Goal: Information Seeking & Learning: Learn about a topic

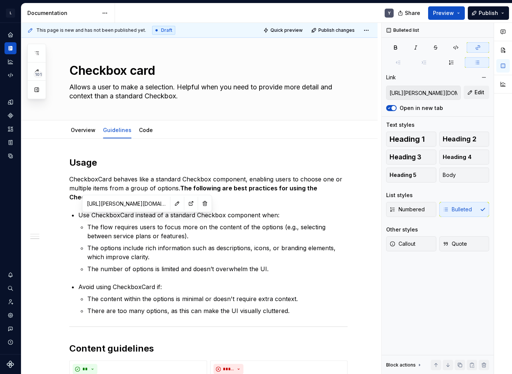
scroll to position [359, 0]
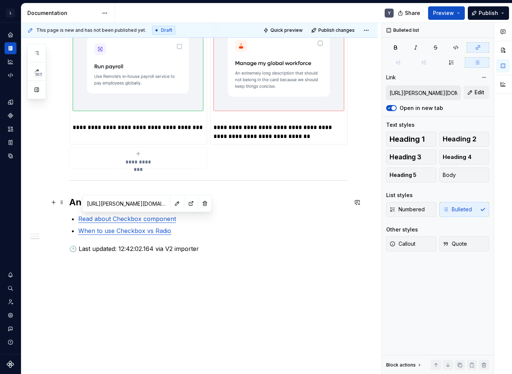
type input "[URL][PERSON_NAME][DOMAIN_NAME]"
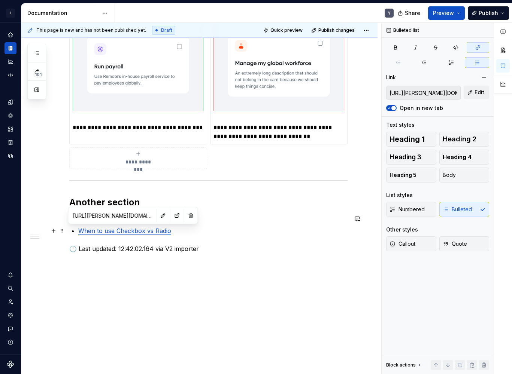
click at [125, 229] on link "When to use Checkbox vs Radio" at bounding box center [124, 230] width 93 height 7
click at [125, 200] on h2 "Another section" at bounding box center [208, 203] width 278 height 12
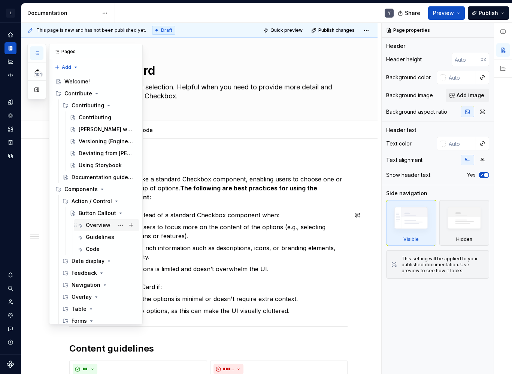
click at [99, 228] on div "Overview" at bounding box center [98, 225] width 25 height 7
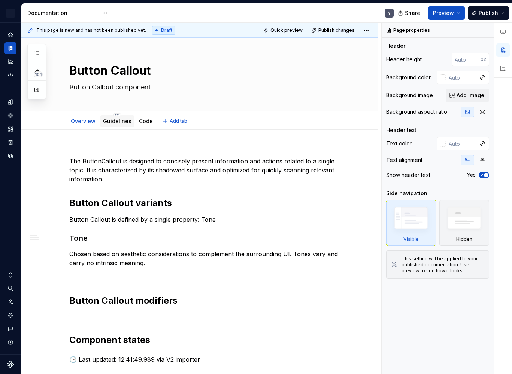
click at [116, 121] on link "Guidelines" at bounding box center [117, 121] width 28 height 6
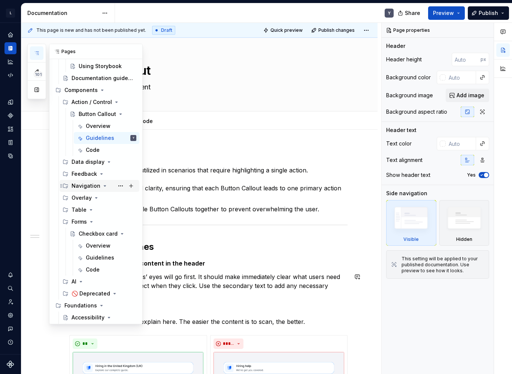
scroll to position [100, 0]
click at [95, 248] on div "Overview" at bounding box center [98, 244] width 25 height 7
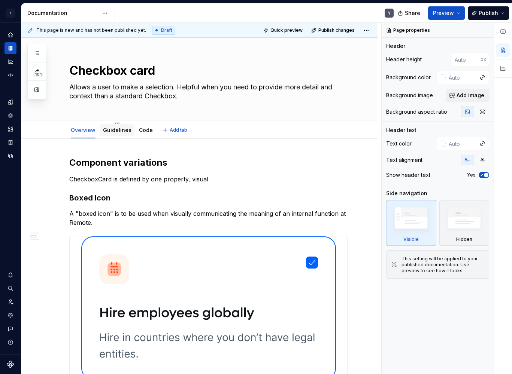
click at [121, 130] on link "Guidelines" at bounding box center [117, 130] width 28 height 6
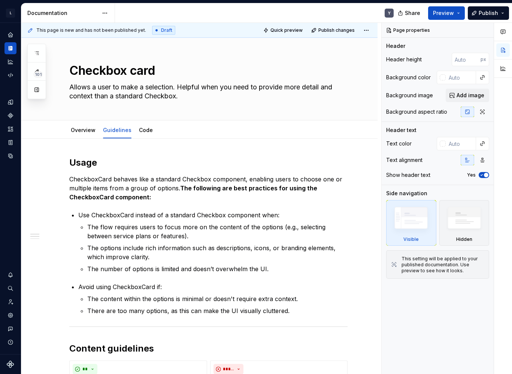
scroll to position [359, 0]
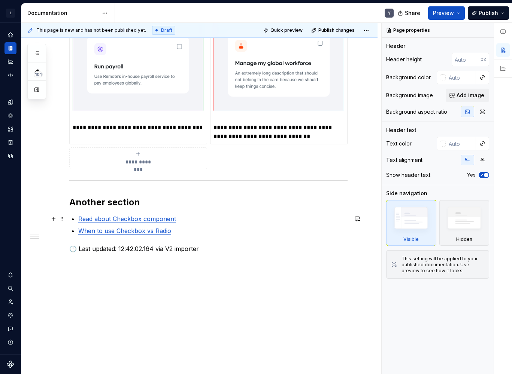
click at [125, 224] on ul "Read about Checkbox component When to use Checkbox vs Radio" at bounding box center [212, 225] width 269 height 21
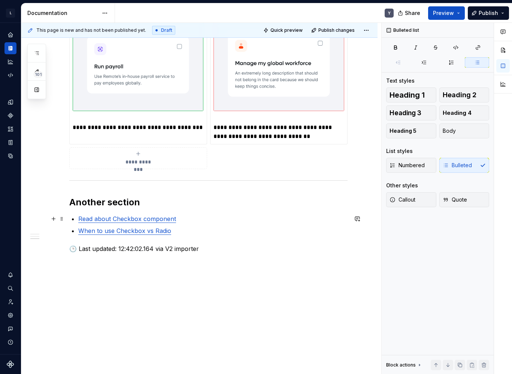
click at [125, 221] on link "Read about Checkbox component" at bounding box center [127, 218] width 98 height 7
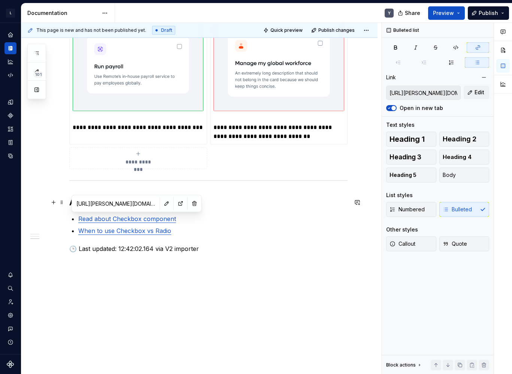
click at [115, 201] on input "[URL][PERSON_NAME][DOMAIN_NAME]" at bounding box center [115, 203] width 85 height 13
type textarea "*"
type input "[URL][PERSON_NAME][DOMAIN_NAME]"
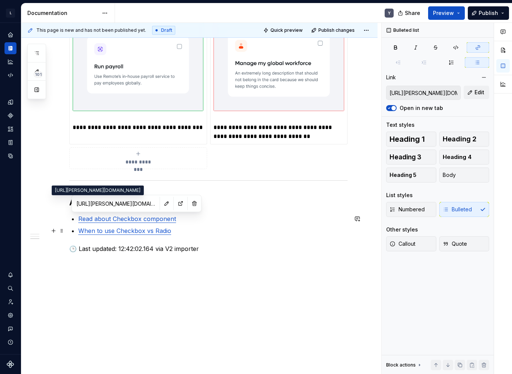
type input "[URL][PERSON_NAME][DOMAIN_NAME]"
click at [91, 234] on p "When to use Checkbox vs Radio" at bounding box center [212, 231] width 269 height 9
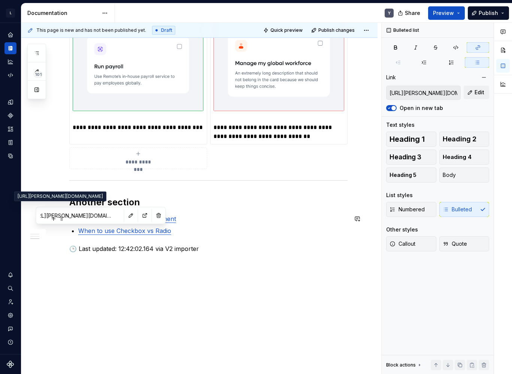
scroll to position [0, 0]
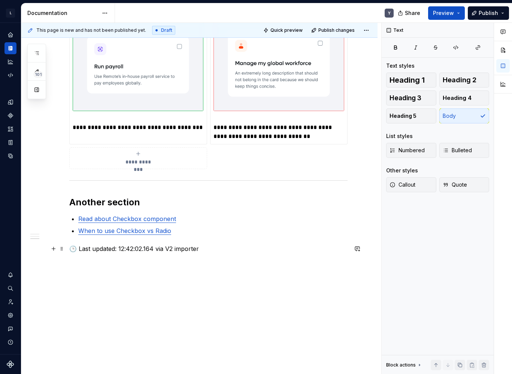
click at [109, 251] on p "🕒 Last updated: 12:42:02.164 via V2 importer" at bounding box center [208, 248] width 278 height 9
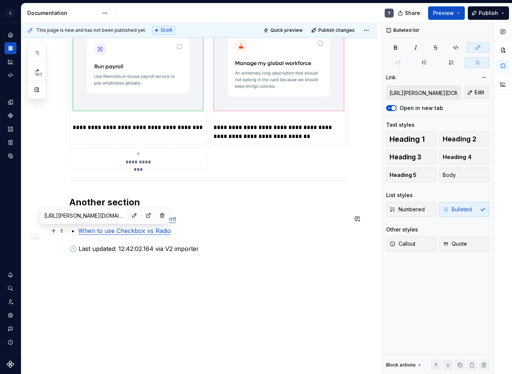
click at [94, 228] on link "When to use Checkbox vs Radio" at bounding box center [124, 230] width 93 height 7
click at [158, 251] on p "🕒 Last updated: 12:42:02.164 via V2 importer" at bounding box center [208, 248] width 278 height 9
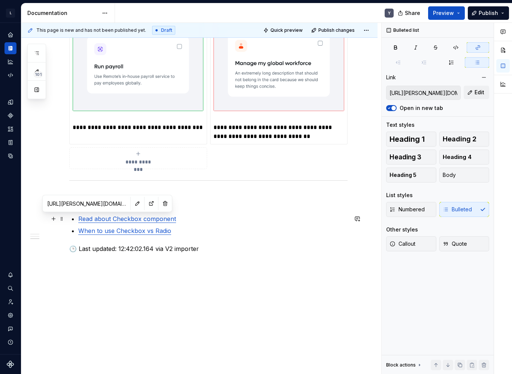
click at [96, 218] on link "Read about Checkbox component" at bounding box center [127, 218] width 98 height 7
type input "[URL][PERSON_NAME][DOMAIN_NAME]"
click at [99, 234] on p "When to use Checkbox vs Radio" at bounding box center [212, 231] width 269 height 9
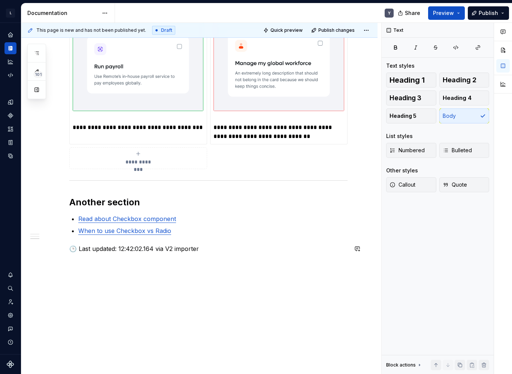
click at [184, 243] on div "**********" at bounding box center [208, 25] width 278 height 456
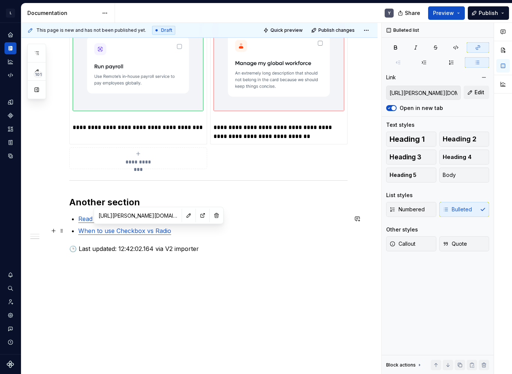
click at [148, 232] on link "When to use Checkbox vs Radio" at bounding box center [124, 230] width 93 height 7
type textarea "*"
type input "#broken-link"
click at [152, 251] on p "🕒 Last updated: 14:06:06.556 via V2 importer" at bounding box center [208, 248] width 278 height 9
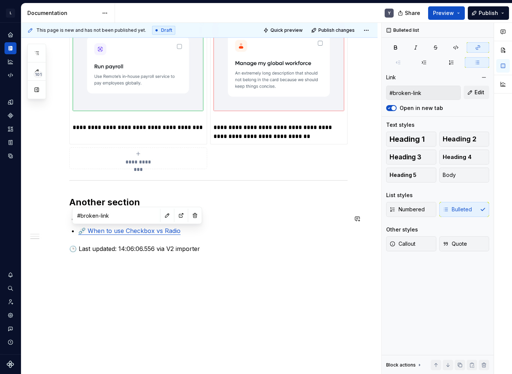
click at [128, 231] on link "⛓️‍💥 When to use Checkbox vs Radio" at bounding box center [129, 230] width 102 height 7
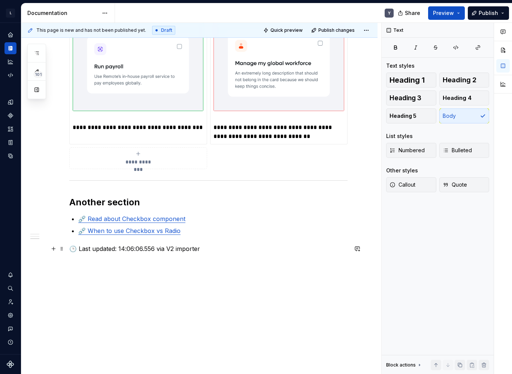
click at [115, 250] on p "🕒 Last updated: 14:06:06.556 via V2 importer" at bounding box center [208, 248] width 278 height 9
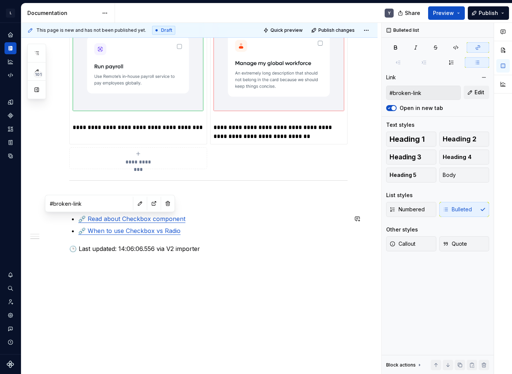
click at [100, 220] on link "⛓️‍💥 Read about Checkbox component" at bounding box center [131, 218] width 107 height 7
click at [107, 252] on p "🕒 Last updated: 14:06:06.556 via V2 importer" at bounding box center [208, 248] width 278 height 9
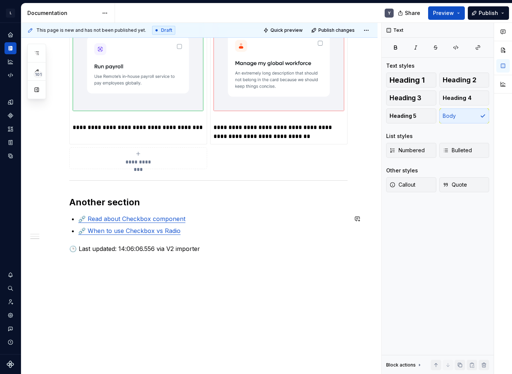
click at [92, 220] on link "⛓️‍💥 Read about Checkbox component" at bounding box center [131, 218] width 107 height 7
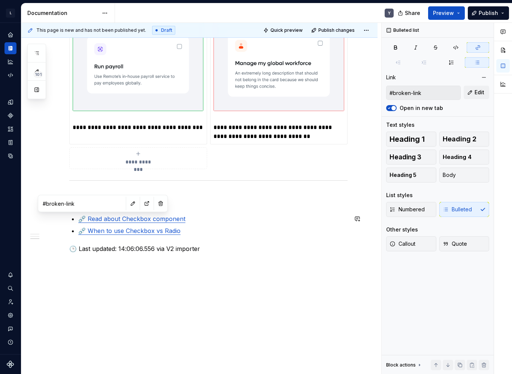
click at [185, 231] on p "⛓️‍💥 When to use Checkbox vs Radio" at bounding box center [212, 231] width 269 height 9
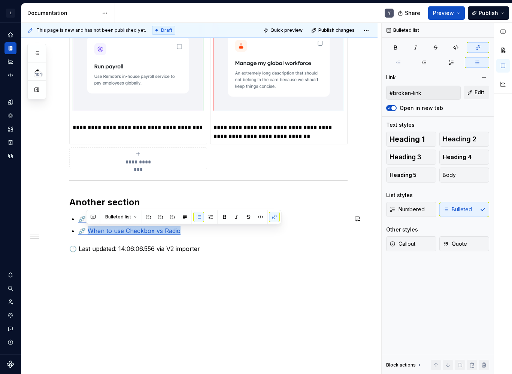
copy link "hen to use Checkbox vs Radio"
click at [145, 246] on p "🕒 Last updated: 14:15:12.649 via V2 importer" at bounding box center [208, 248] width 278 height 9
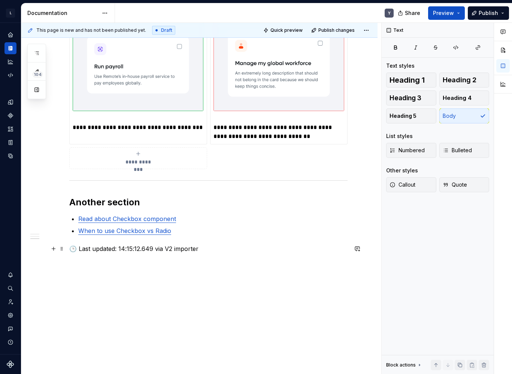
click at [144, 234] on link "When to use Checkbox vs Radio" at bounding box center [124, 230] width 93 height 7
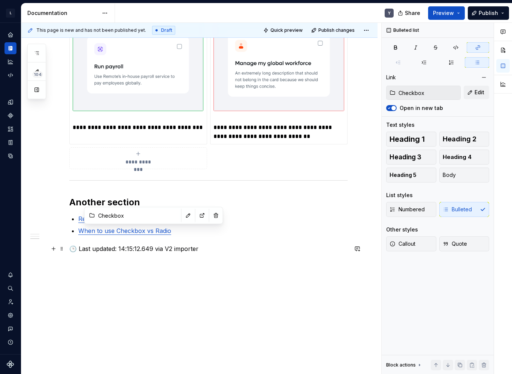
click at [116, 253] on div "**********" at bounding box center [208, 29] width 278 height 465
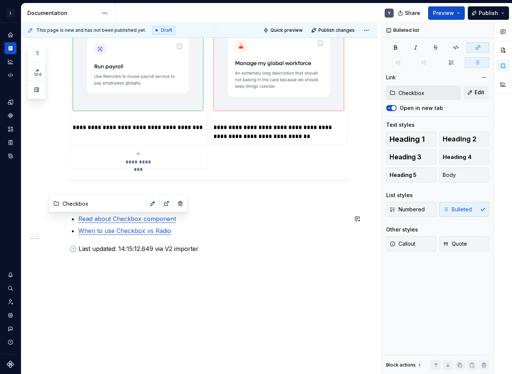
click at [107, 221] on link "Read about Checkbox component" at bounding box center [127, 218] width 98 height 7
click at [148, 204] on button "button" at bounding box center [153, 203] width 10 height 10
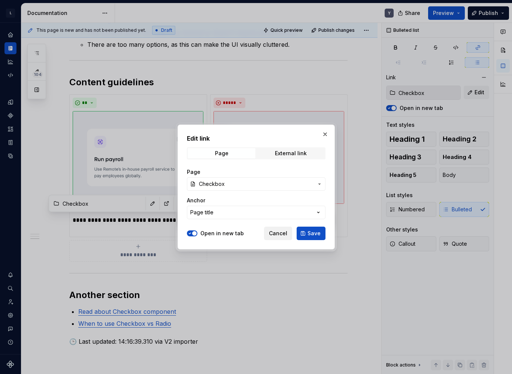
scroll to position [359, 0]
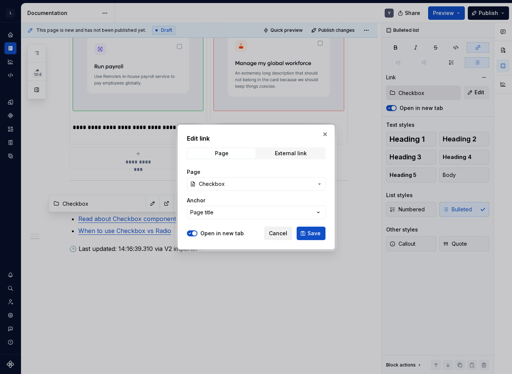
click at [275, 232] on span "Cancel" at bounding box center [278, 233] width 18 height 7
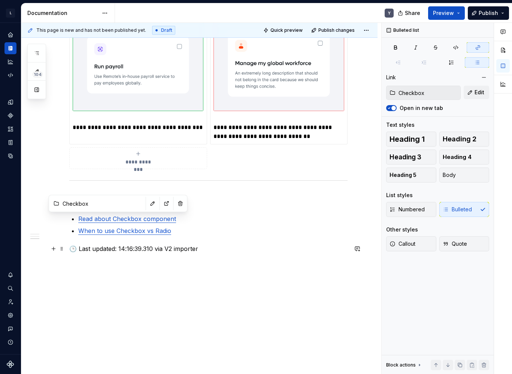
click at [159, 248] on p "🕒 Last updated: 14:16:39.310 via V2 importer" at bounding box center [208, 248] width 278 height 9
click at [117, 220] on link "Read about Checkbox component" at bounding box center [127, 218] width 98 height 7
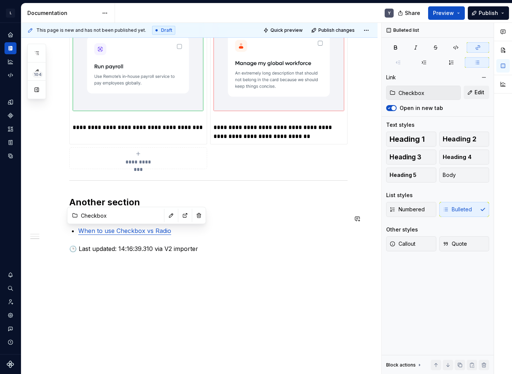
click at [126, 234] on link "When to use Checkbox vs Radio" at bounding box center [124, 230] width 93 height 7
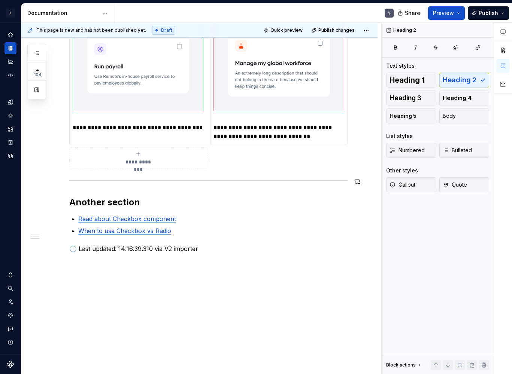
click at [168, 174] on div "**********" at bounding box center [208, 25] width 278 height 456
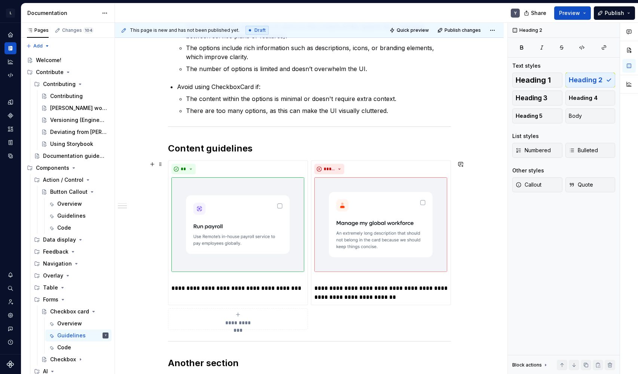
scroll to position [222, 0]
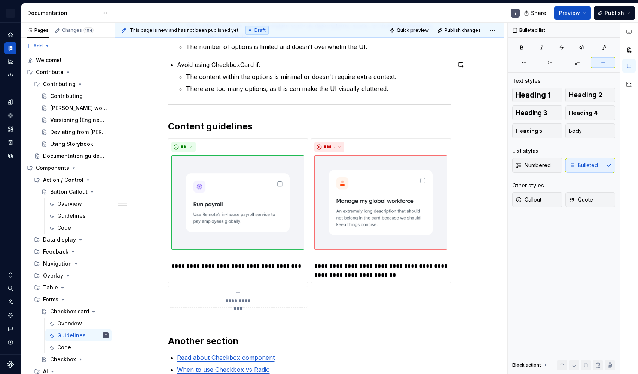
click at [389, 86] on p "There are too many options, as this can make the UI visually cluttered." at bounding box center [318, 88] width 265 height 9
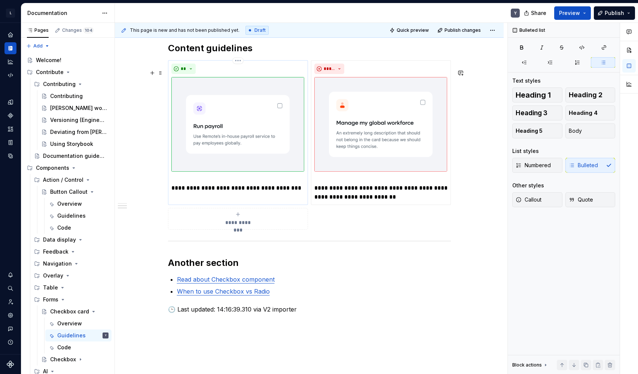
scroll to position [325, 0]
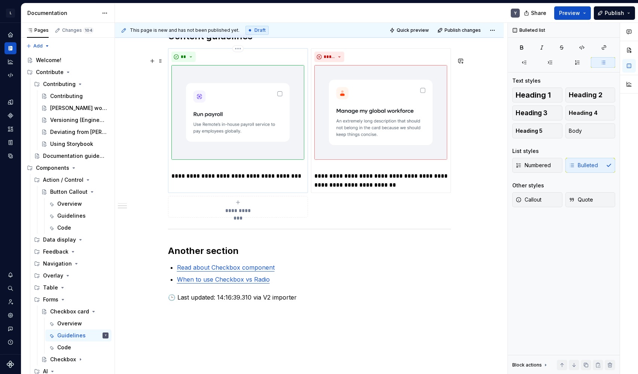
drag, startPoint x: 173, startPoint y: 185, endPoint x: 255, endPoint y: 170, distance: 83.3
click at [174, 181] on p "**********" at bounding box center [237, 172] width 133 height 18
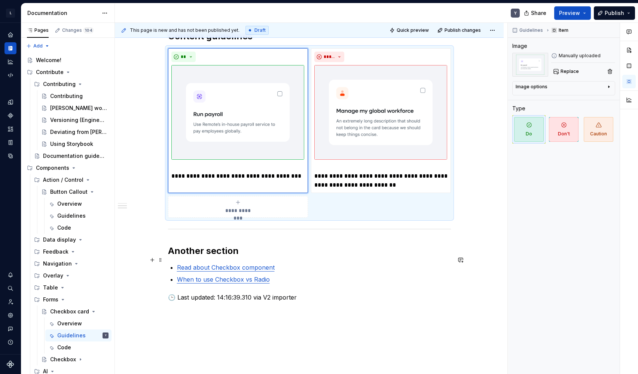
scroll to position [382, 0]
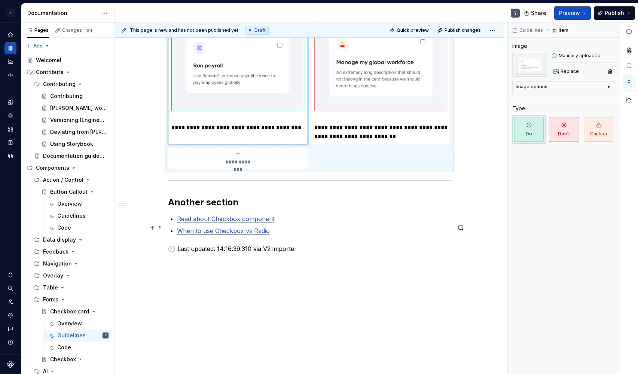
click at [208, 218] on link "Read about Checkbox component" at bounding box center [226, 218] width 98 height 7
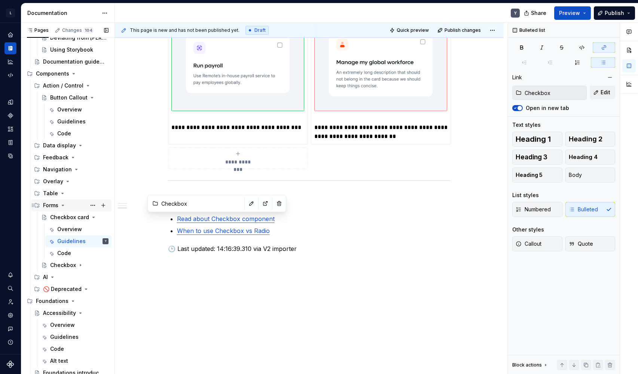
scroll to position [94, 0]
click at [66, 268] on div "Checkbox" at bounding box center [63, 265] width 26 height 7
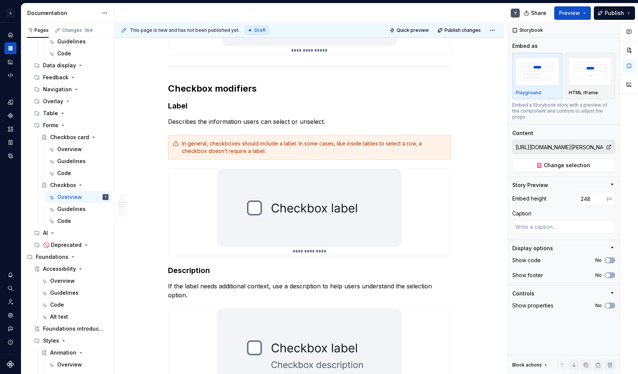
scroll to position [886, 0]
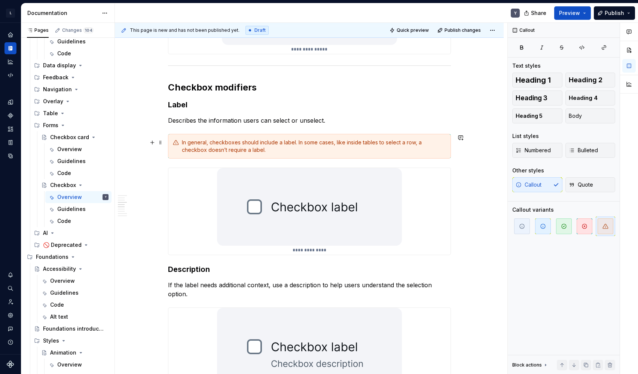
click at [230, 148] on div "In general, checkboxes should include a label. In some cases, like inside table…" at bounding box center [314, 146] width 264 height 15
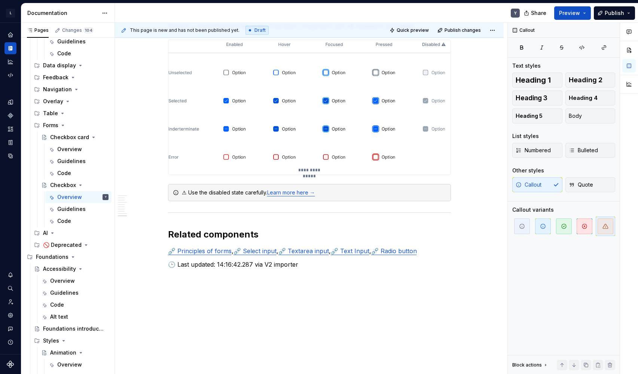
scroll to position [1851, 0]
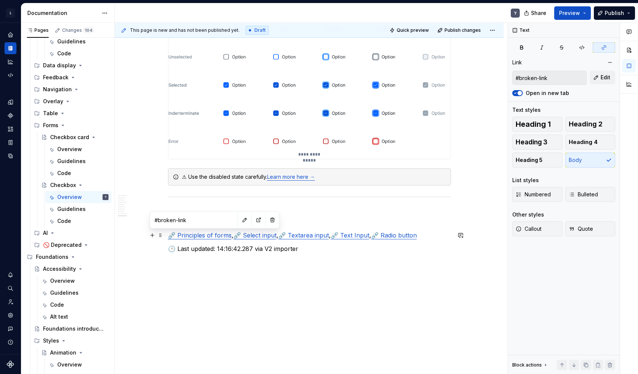
click at [207, 238] on link "⛓️‍💥 Principles of forms" at bounding box center [200, 235] width 64 height 7
click at [255, 234] on link "⛓️‍💥 Select input" at bounding box center [255, 235] width 43 height 7
click at [306, 235] on link "⛓️‍💥 Textarea input" at bounding box center [304, 235] width 51 height 7
click at [207, 239] on p "⛓️‍💥 Principles of forms , ⛓️‍💥 Select input , ⛓️‍💥 Textarea input , ⛓️‍💥 Text …" at bounding box center [309, 235] width 283 height 9
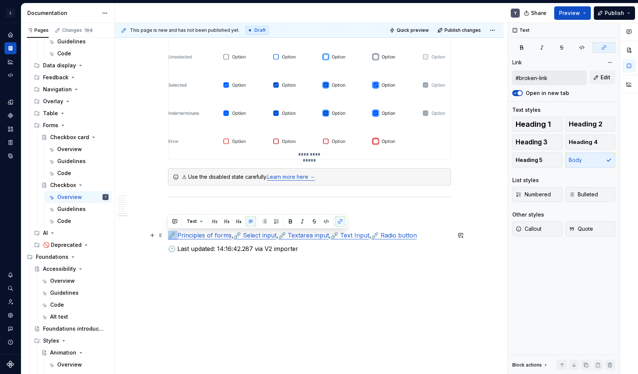
drag, startPoint x: 176, startPoint y: 237, endPoint x: 165, endPoint y: 237, distance: 11.2
click at [194, 232] on link "⛓️‍💥 Principles of forms" at bounding box center [200, 235] width 64 height 7
click at [278, 247] on p "🕒 Last updated: 14:16:42.287 via V2 importer" at bounding box center [309, 248] width 283 height 9
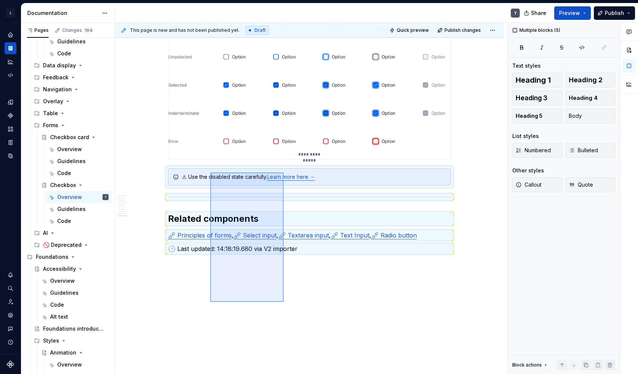
click at [285, 304] on div "**********" at bounding box center [311, 199] width 393 height 352
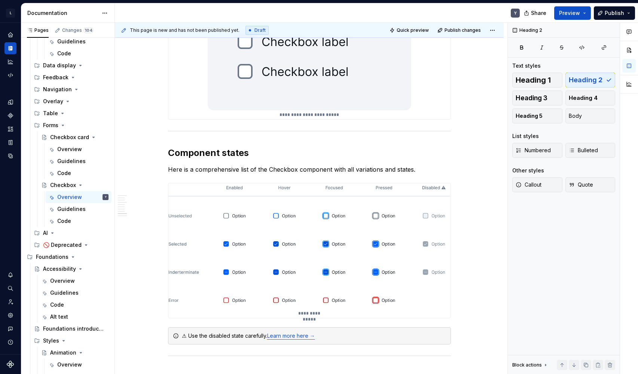
scroll to position [1788, 0]
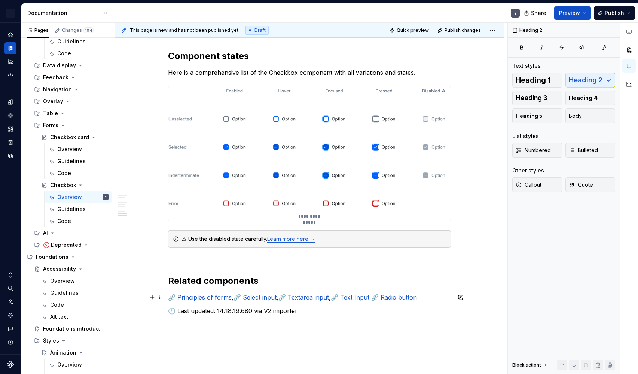
click at [191, 294] on link "⛓️‍💥 Principles of forms" at bounding box center [200, 297] width 64 height 7
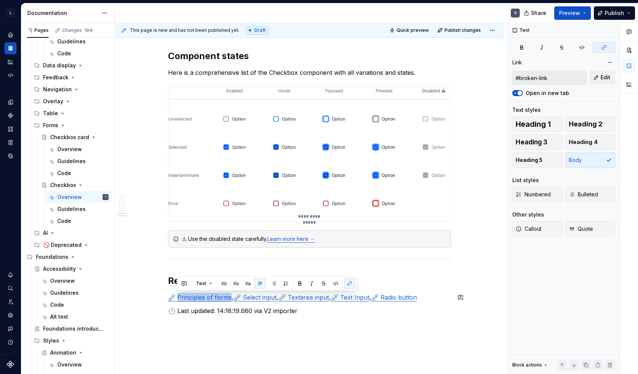
copy link "rinciples of forms"
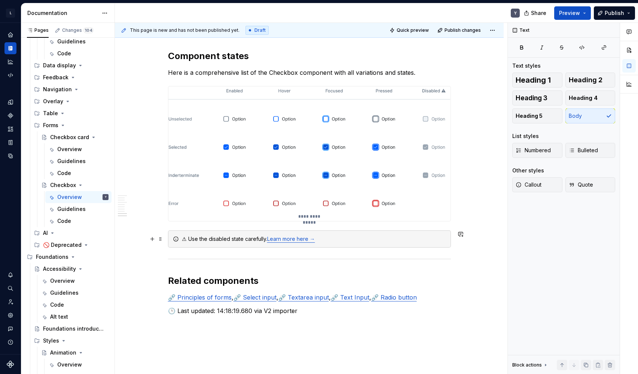
click at [292, 239] on link "Learn more here →" at bounding box center [291, 239] width 48 height 6
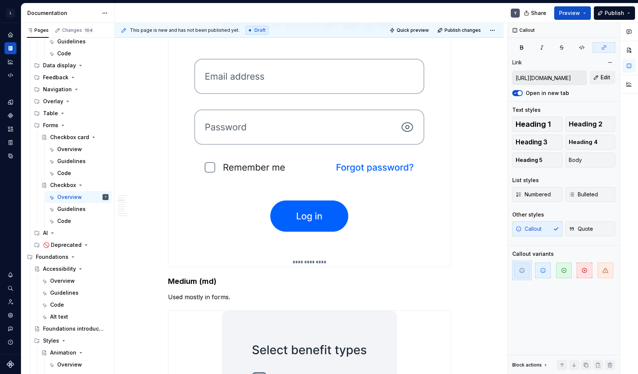
scroll to position [0, 0]
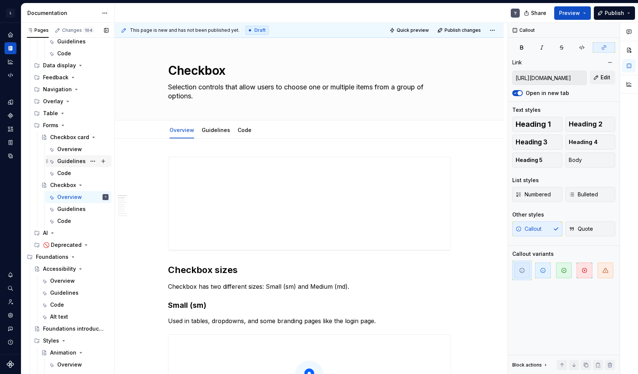
click at [70, 162] on div "Guidelines" at bounding box center [71, 161] width 28 height 7
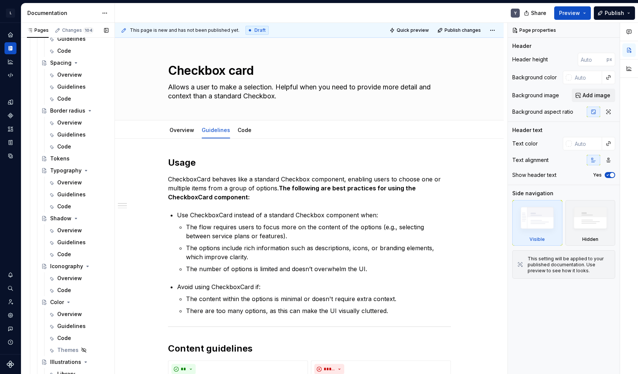
scroll to position [574, 0]
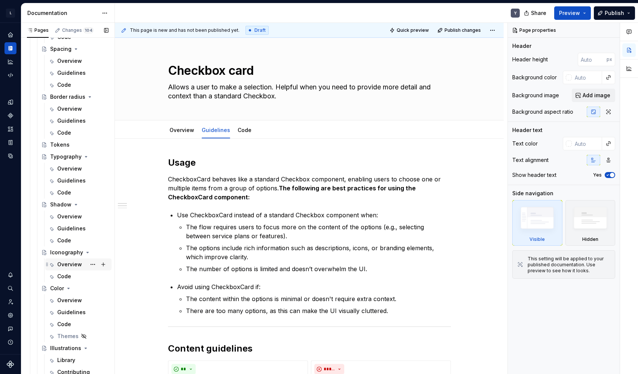
click at [66, 267] on div "Overview" at bounding box center [69, 264] width 25 height 7
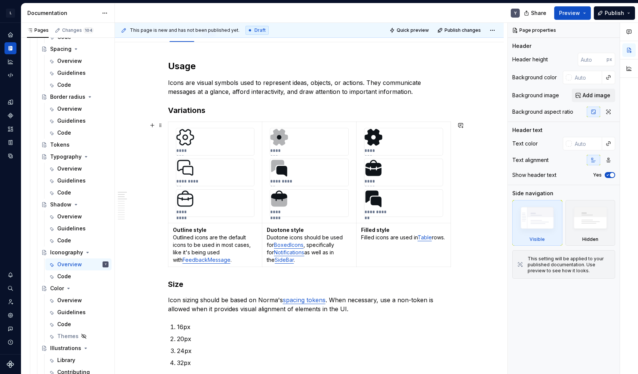
scroll to position [89, 0]
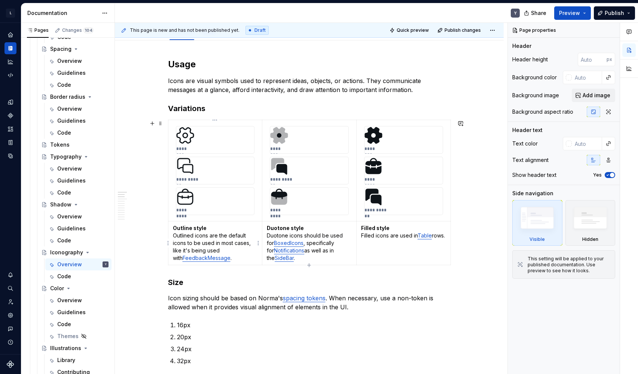
click at [198, 259] on link "FeedbackMessage" at bounding box center [207, 258] width 48 height 6
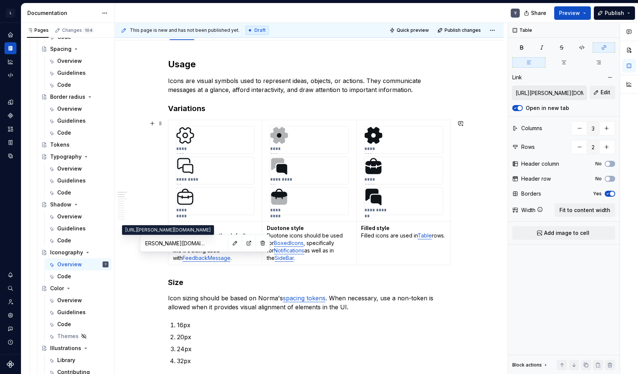
scroll to position [0, 0]
click at [323, 241] on p "Duotone style Duotone icons should be used for BoxedIcons , specifically for No…" at bounding box center [309, 243] width 85 height 37
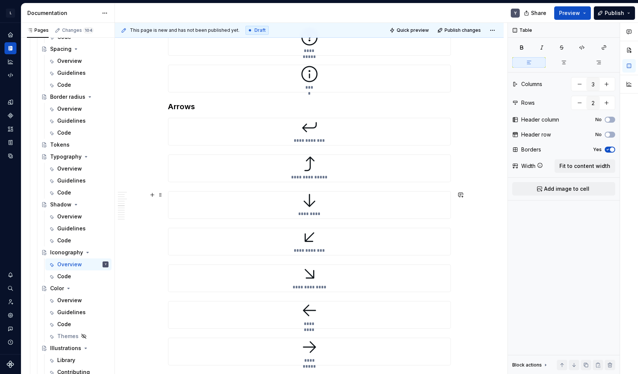
scroll to position [5238, 0]
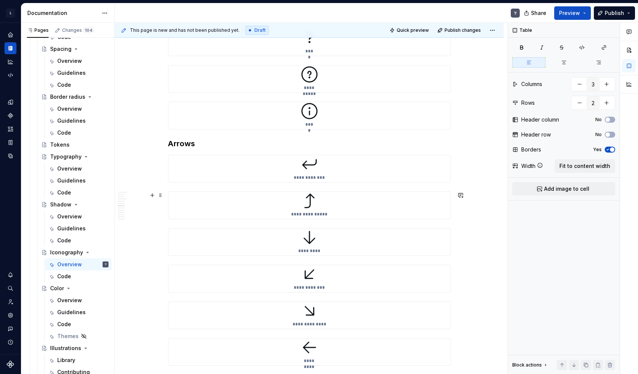
click at [227, 181] on div "**********" at bounding box center [309, 168] width 282 height 27
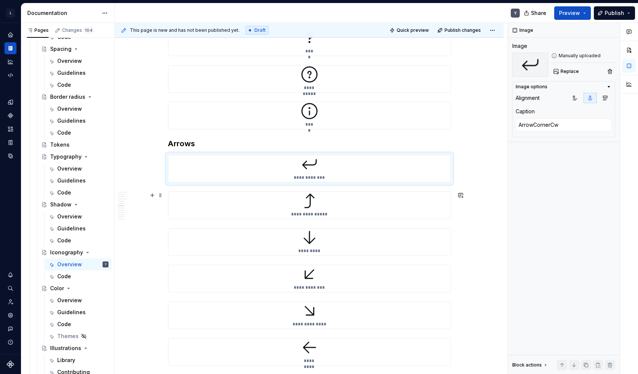
type textarea "*"
type textarea "ArrowCornerCwRT"
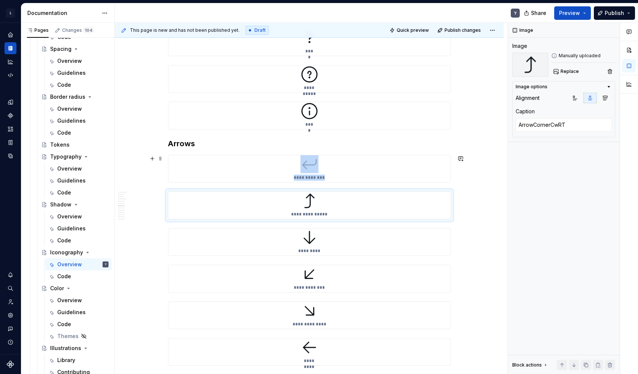
type textarea "*"
type textarea "ArrowCornerCw"
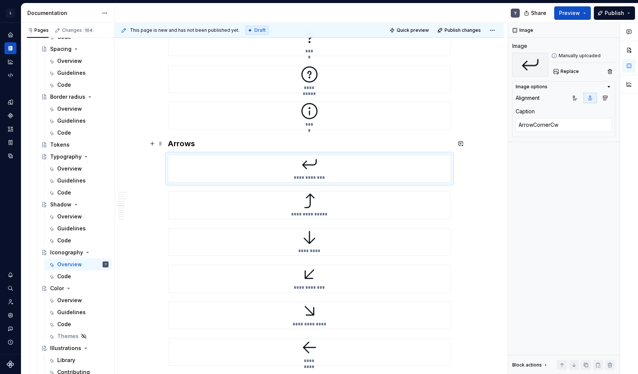
click at [212, 143] on h3 "Arrows" at bounding box center [309, 144] width 283 height 10
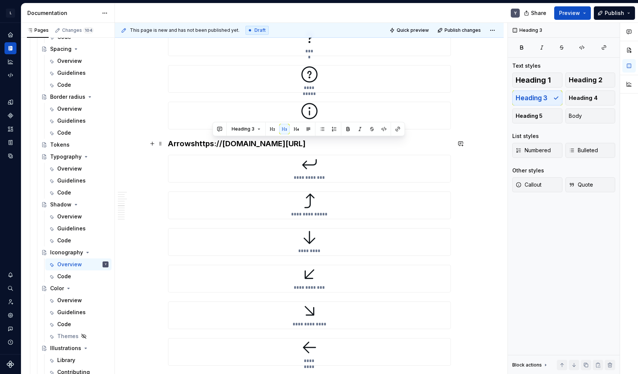
drag, startPoint x: 212, startPoint y: 145, endPoint x: 314, endPoint y: 213, distance: 123.3
click at [314, 149] on h3 "Arrowshttps://[DOMAIN_NAME][URL]" at bounding box center [309, 144] width 283 height 10
click at [270, 149] on h3 "Arrowshttps://[DOMAIN_NAME][URL]" at bounding box center [309, 144] width 283 height 10
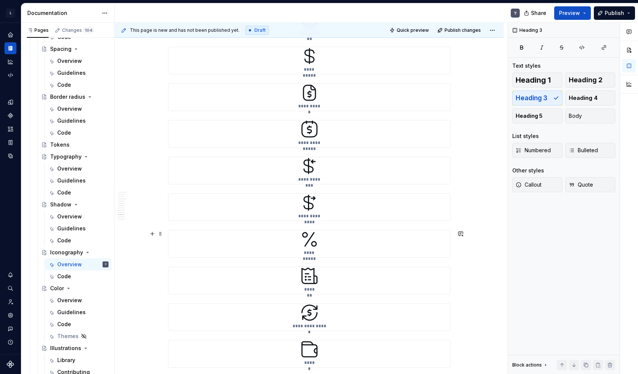
scroll to position [8534, 0]
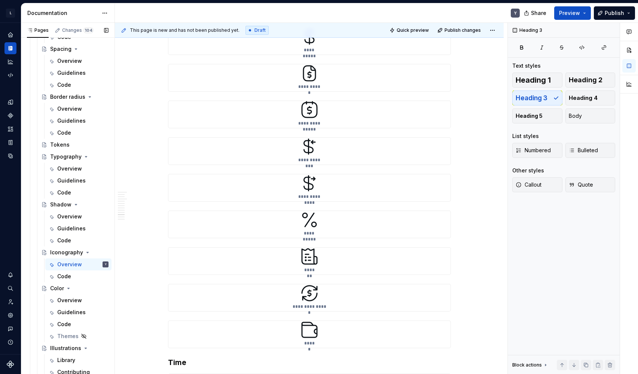
click at [66, 277] on div "Code" at bounding box center [64, 276] width 14 height 7
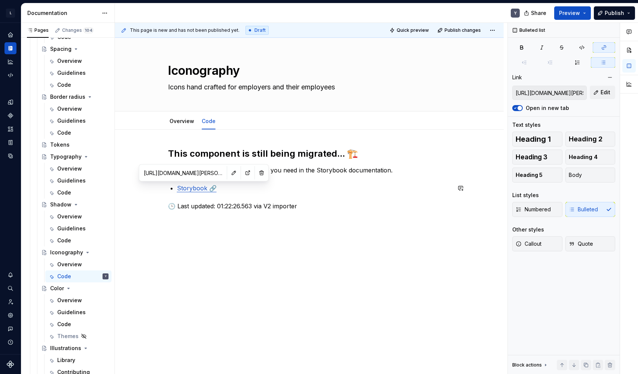
click at [194, 190] on link "Storybook 🔗" at bounding box center [197, 188] width 40 height 7
click at [220, 189] on p "Storybook 🔗" at bounding box center [314, 188] width 274 height 9
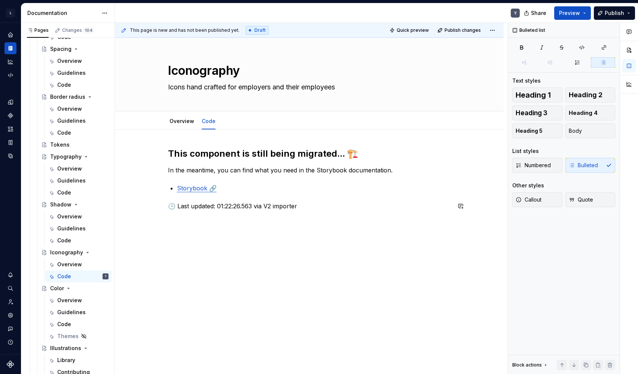
click at [197, 189] on link "Storybook 🔗" at bounding box center [197, 188] width 40 height 7
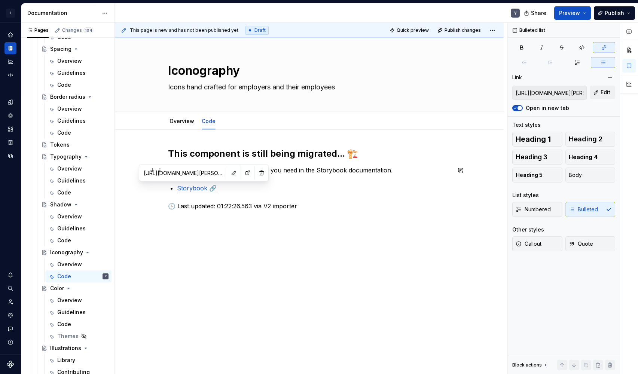
click at [338, 176] on div "This component is still being migrated... 🏗️ In the meantime, you can find what…" at bounding box center [309, 179] width 283 height 63
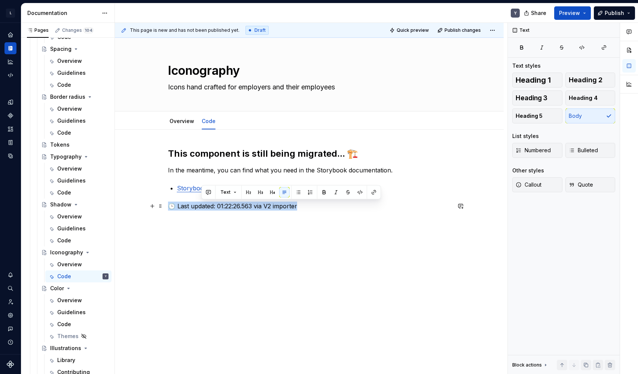
drag, startPoint x: 306, startPoint y: 207, endPoint x: 168, endPoint y: 209, distance: 138.2
click at [168, 209] on p "🕒 Last updated: 01:22:26.563 via V2 importer" at bounding box center [309, 206] width 283 height 9
click at [202, 170] on p "In the meantime, you can find what you need in the Storybook documentation." at bounding box center [309, 170] width 283 height 9
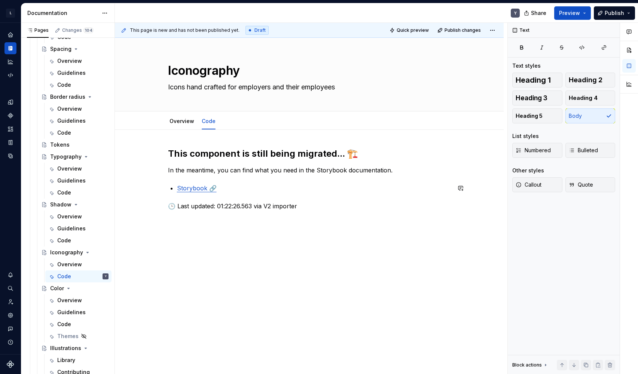
click at [195, 189] on link "Storybook 🔗" at bounding box center [197, 188] width 40 height 7
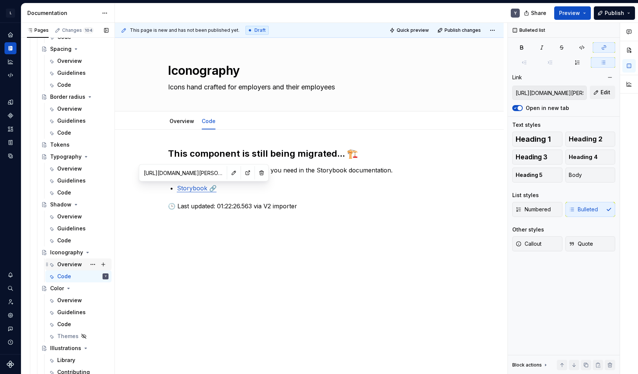
click at [64, 267] on div "Overview" at bounding box center [69, 264] width 25 height 7
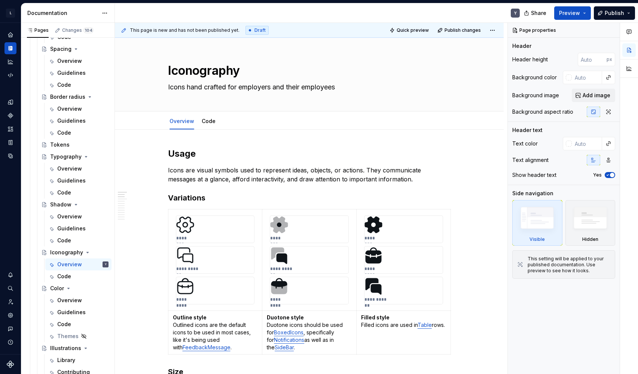
scroll to position [574, 0]
drag, startPoint x: 56, startPoint y: 0, endPoint x: -65, endPoint y: -315, distance: 337.6
click at [0, 0] on html "L [DOMAIN_NAME] Y Design system data Documentation Y Share Preview Publish Page…" at bounding box center [319, 187] width 638 height 374
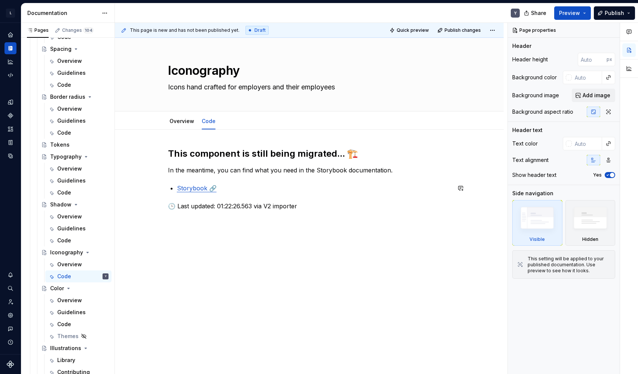
click at [200, 186] on link "Storybook 🔗" at bounding box center [197, 188] width 40 height 7
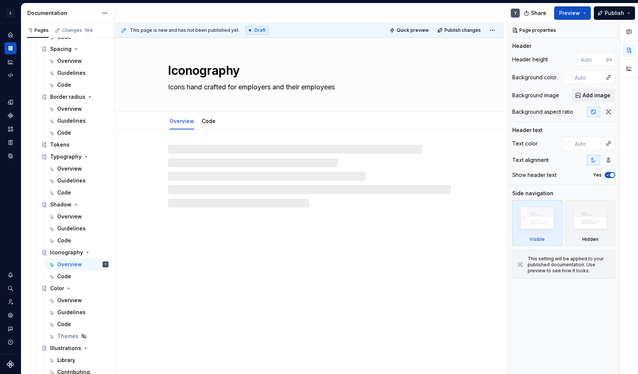
type textarea "*"
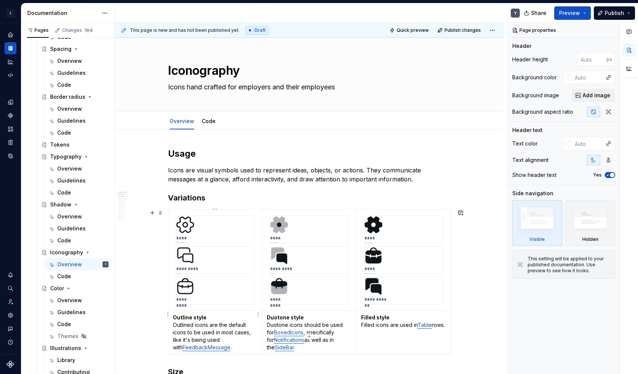
click at [201, 344] on link "FeedbackMessage" at bounding box center [207, 347] width 48 height 6
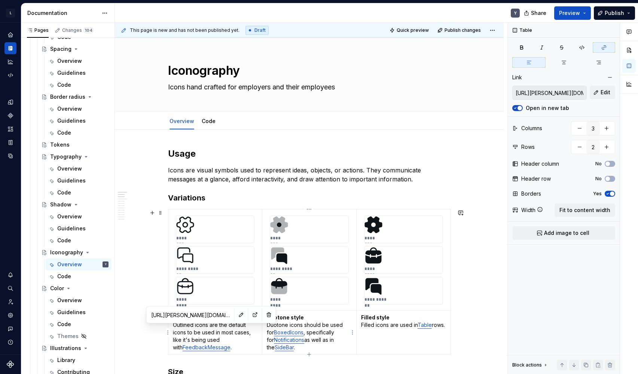
type input "[URL][PERSON_NAME][DOMAIN_NAME]"
click at [285, 336] on p "Duotone style Duotone icons should be used for BoxedIcons , specifically for No…" at bounding box center [309, 332] width 85 height 37
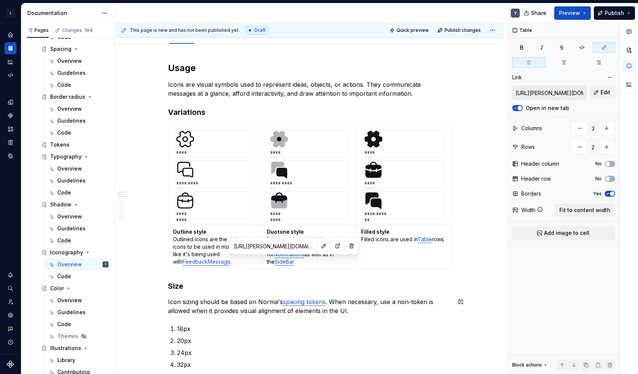
scroll to position [86, 0]
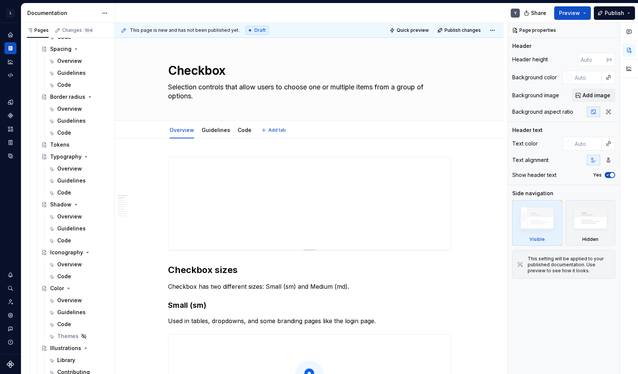
type textarea "*"
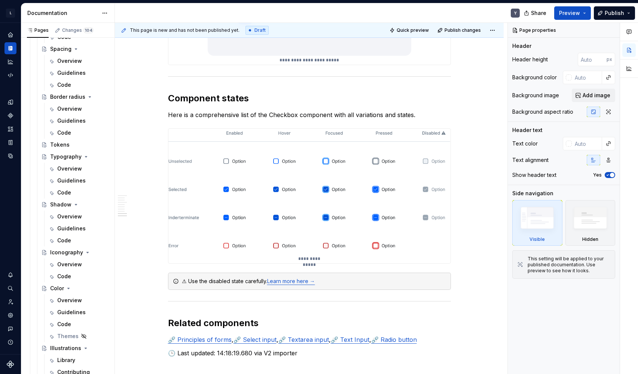
scroll to position [1851, 0]
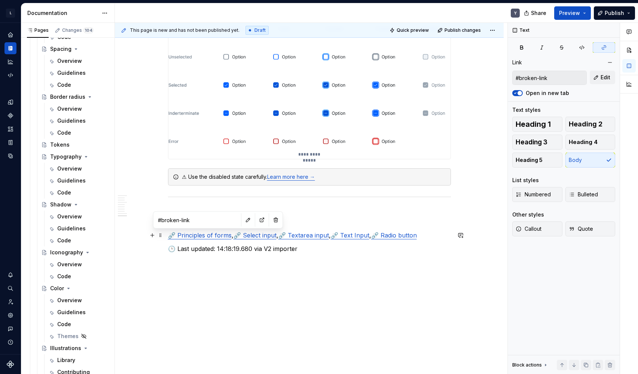
click at [207, 237] on link "⛓️‍💥 Principles of forms" at bounding box center [200, 235] width 64 height 7
click at [261, 236] on link "⛓️‍💥 Select input" at bounding box center [255, 235] width 43 height 7
type input "[URL][DOMAIN_NAME]"
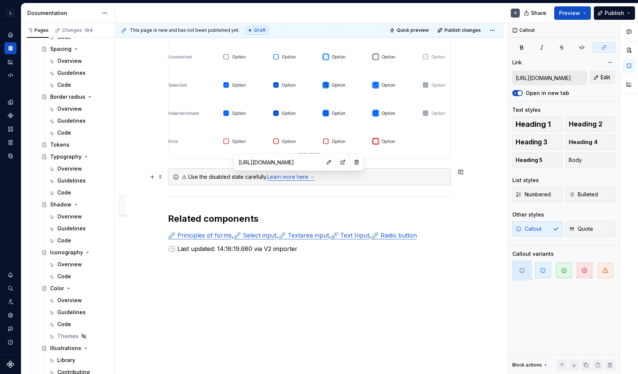
click at [287, 177] on link "Learn more here →" at bounding box center [291, 177] width 48 height 6
click at [274, 163] on input "[URL][DOMAIN_NAME]" at bounding box center [278, 162] width 85 height 13
type textarea "*"
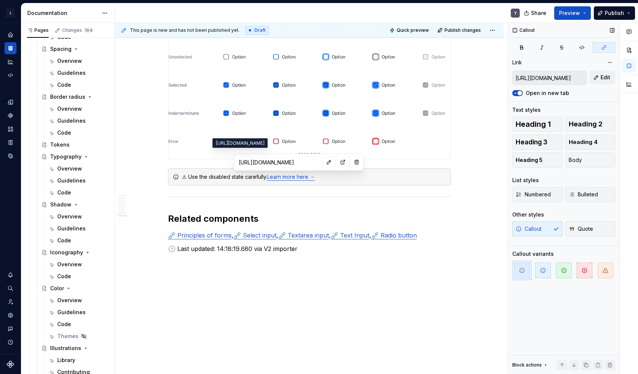
type input "#broken-link"
click at [295, 177] on link "⛓️‍💥 Learn more here →" at bounding box center [295, 177] width 56 height 6
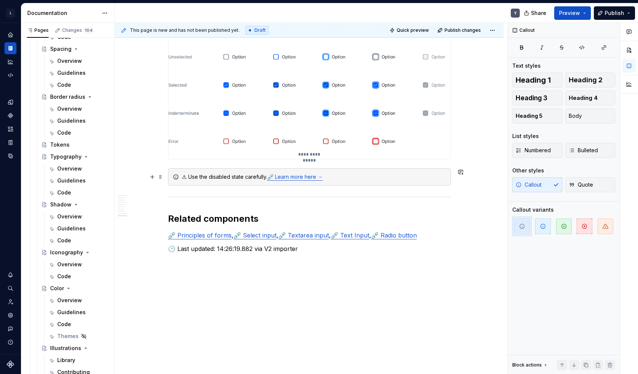
click at [220, 174] on div "⚠ Use the disabled state carefully. ⛓️‍💥 Learn more here →" at bounding box center [314, 176] width 264 height 7
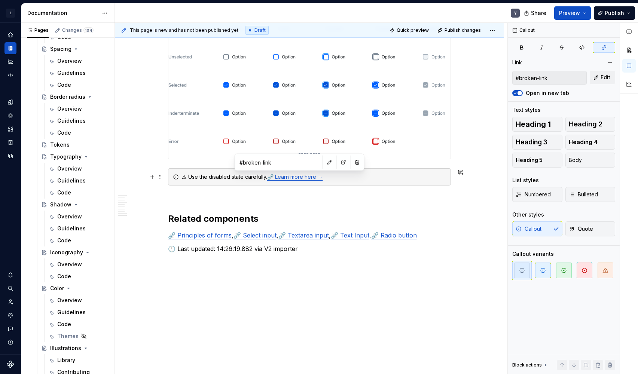
click at [290, 177] on link "⛓️‍💥 Learn more here →" at bounding box center [295, 177] width 56 height 6
type textarea "*"
click at [242, 176] on div "⚠ Use the disabled state carefully. ⛓️‍💥 Learn more here →" at bounding box center [314, 176] width 264 height 7
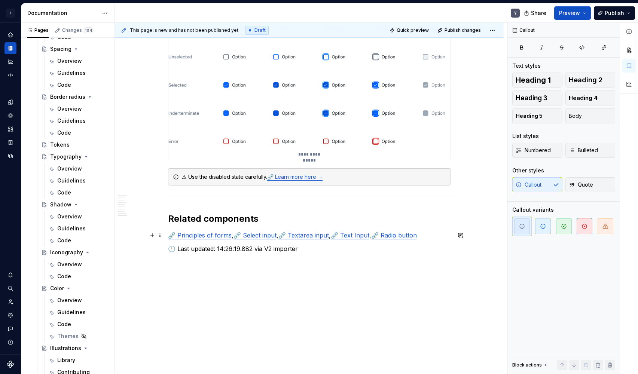
click at [294, 238] on link "⛓️‍💥 Textarea input" at bounding box center [304, 235] width 51 height 7
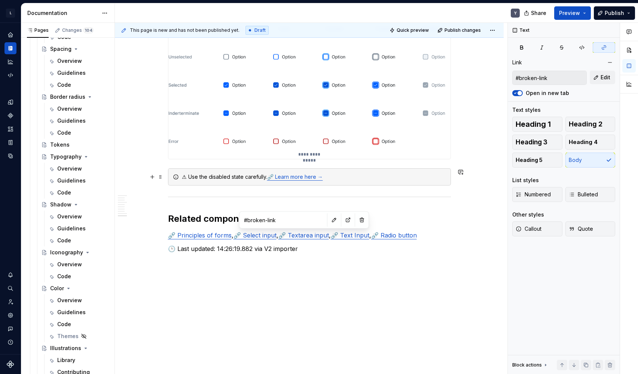
click at [306, 179] on link "⛓️‍💥 Learn more here →" at bounding box center [295, 177] width 56 height 6
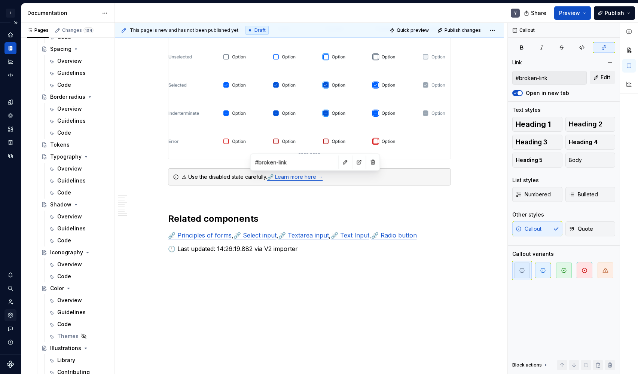
click at [13, 315] on icon "Settings" at bounding box center [10, 315] width 7 height 7
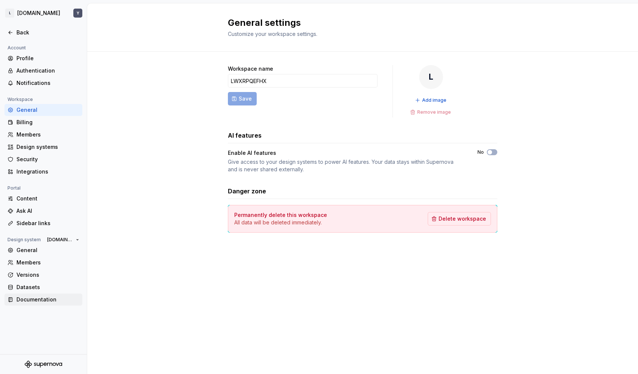
click at [58, 303] on div "Documentation" at bounding box center [47, 299] width 63 height 7
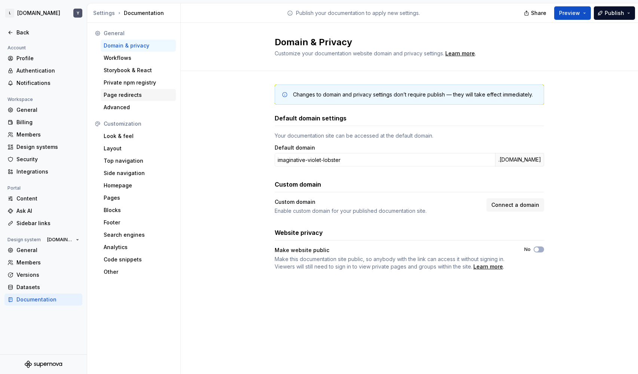
click at [140, 94] on div "Page redirects" at bounding box center [138, 94] width 69 height 7
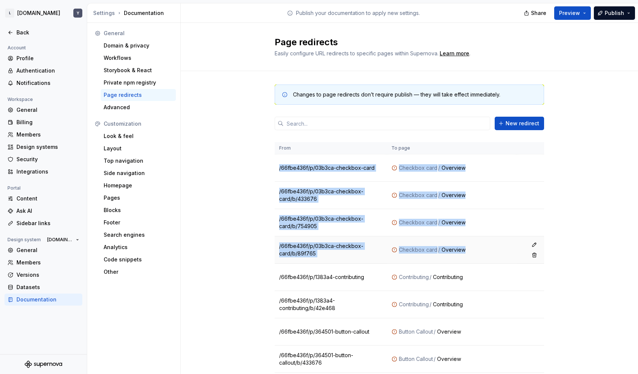
drag, startPoint x: 276, startPoint y: 168, endPoint x: 488, endPoint y: 254, distance: 228.9
copy tbody "/66fbe436f/p/03b3ca-checkbox-card Checkbox card / Overview /66fbe436f/p/03b3ca-…"
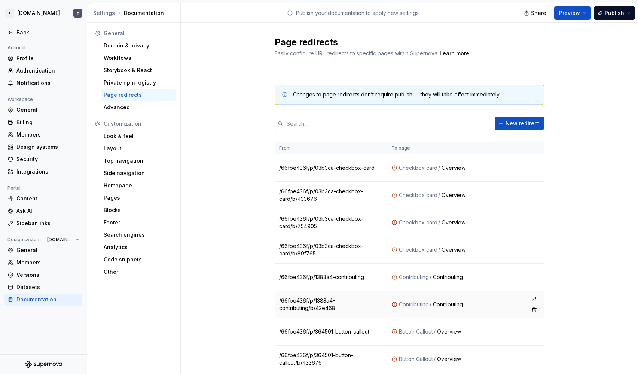
click at [387, 297] on td "/66fbe436f/p/1383a4-contributing/b/42e468" at bounding box center [331, 304] width 112 height 27
click at [427, 222] on div "Checkbox card" at bounding box center [418, 222] width 39 height 7
click at [434, 222] on div "Checkbox card" at bounding box center [418, 222] width 39 height 7
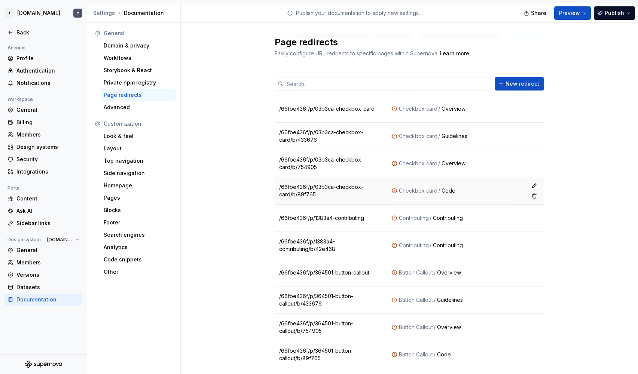
scroll to position [61, 0]
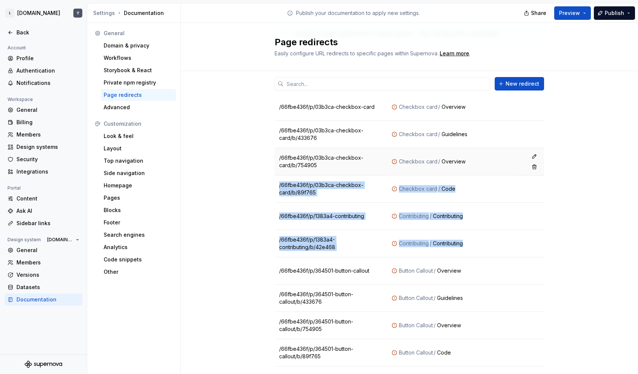
drag, startPoint x: 468, startPoint y: 251, endPoint x: 468, endPoint y: 168, distance: 82.7
click at [468, 168] on td "Checkbox card / Overview" at bounding box center [452, 161] width 130 height 27
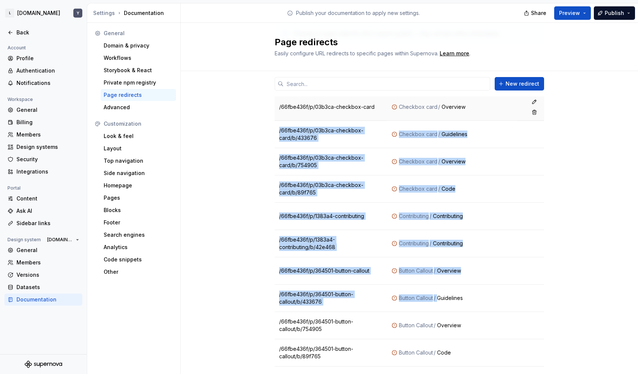
drag, startPoint x: 471, startPoint y: 294, endPoint x: 466, endPoint y: 113, distance: 180.9
click at [466, 113] on td "Checkbox card / Overview" at bounding box center [452, 107] width 130 height 27
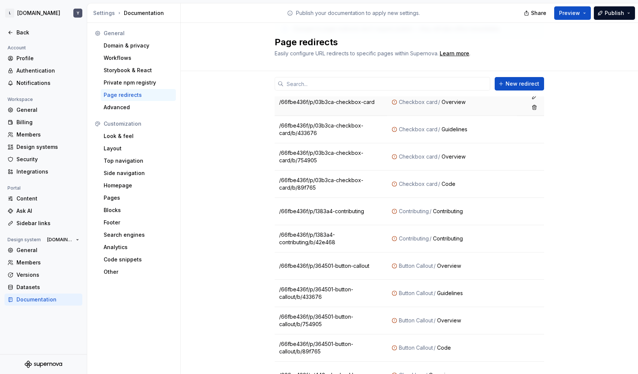
scroll to position [0, 0]
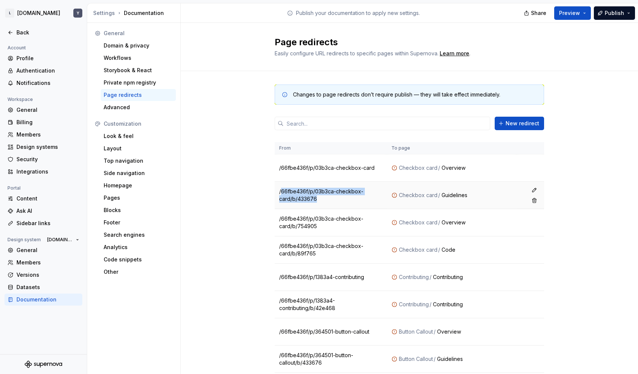
drag, startPoint x: 318, startPoint y: 199, endPoint x: 279, endPoint y: 191, distance: 39.7
click at [279, 191] on td "/66fbe436f/p/03b3ca-checkbox-card/b/433676" at bounding box center [331, 195] width 112 height 27
